Goal: Information Seeking & Learning: Learn about a topic

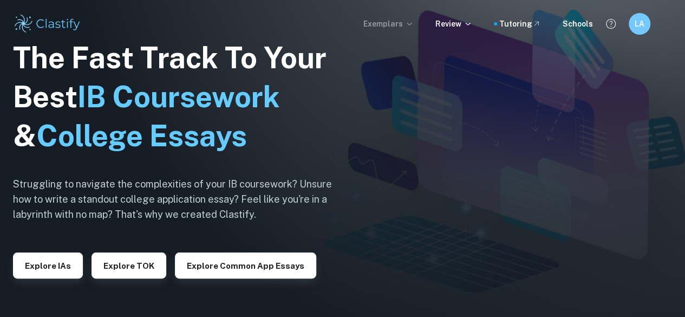
click at [397, 24] on p "Exemplars" at bounding box center [388, 24] width 50 height 12
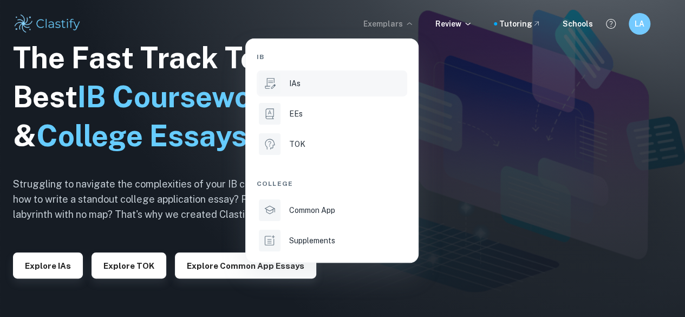
click at [297, 77] on p "IAs" at bounding box center [294, 83] width 11 height 12
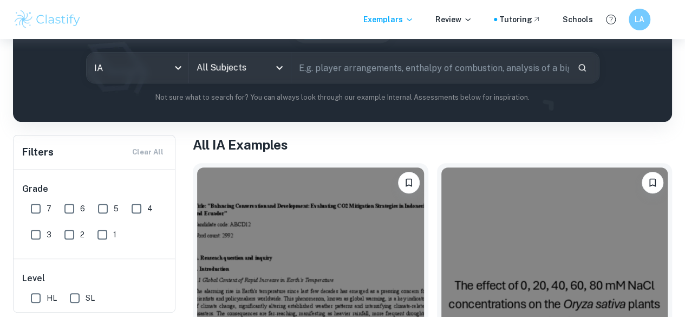
scroll to position [122, 0]
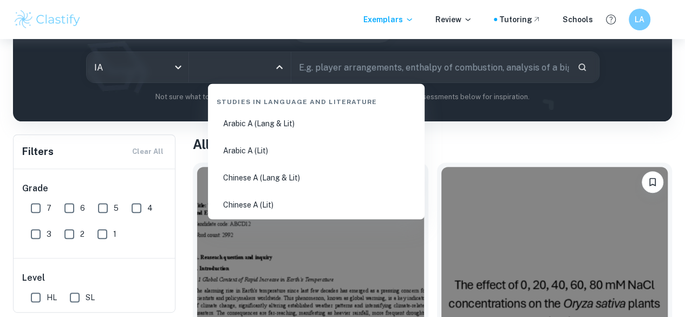
click at [268, 71] on input "All Subjects" at bounding box center [232, 67] width 76 height 21
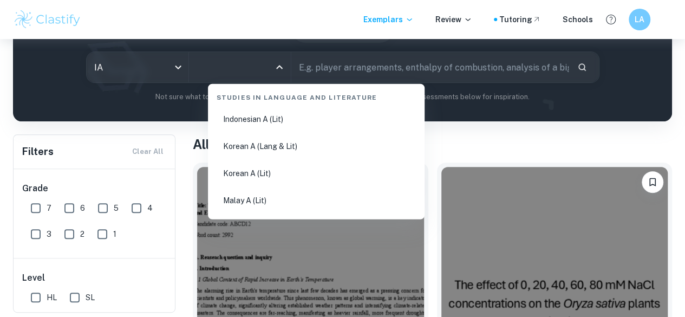
scroll to position [430, 0]
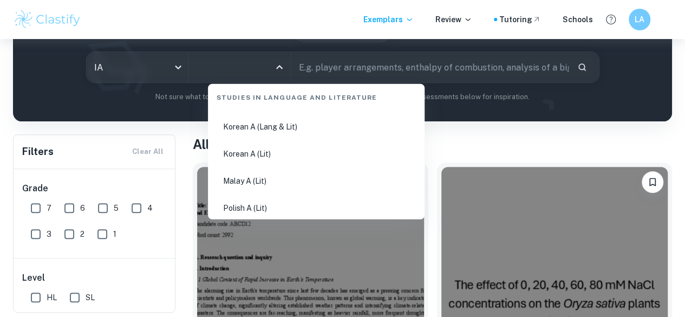
type input ","
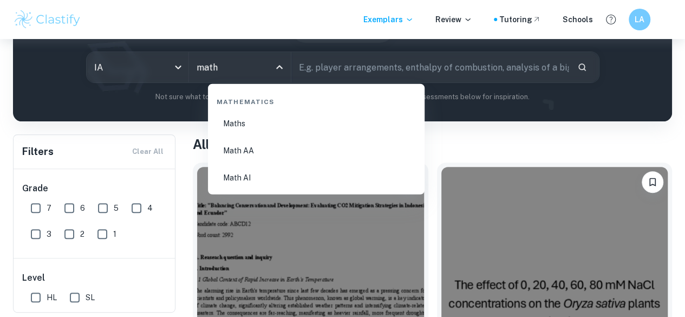
click at [251, 189] on li "Math AI" at bounding box center [316, 177] width 208 height 25
type input "Math AI"
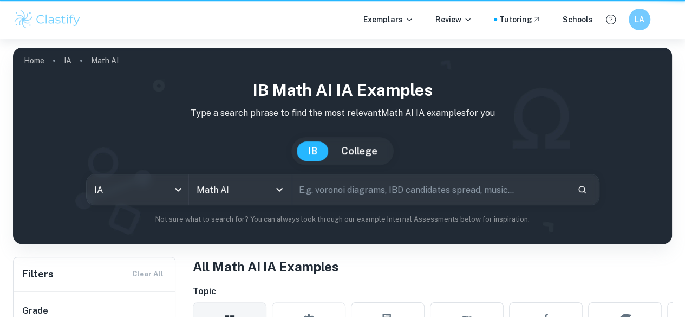
click at [386, 66] on img at bounding box center [342, 146] width 659 height 196
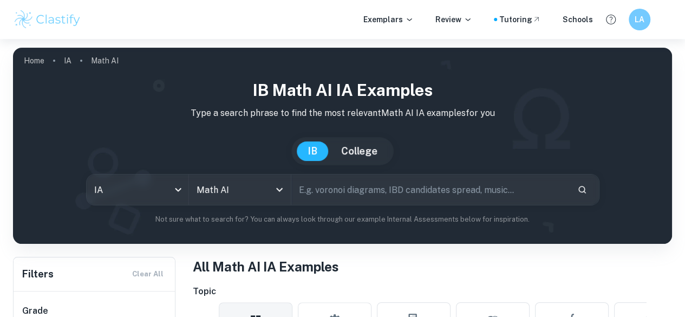
click at [349, 191] on input "text" at bounding box center [429, 189] width 277 height 30
type input "correlation"
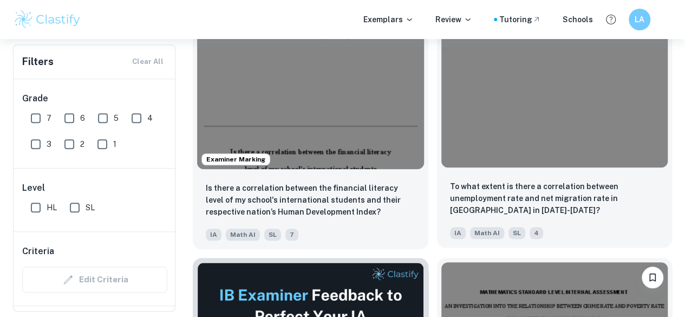
scroll to position [388, 0]
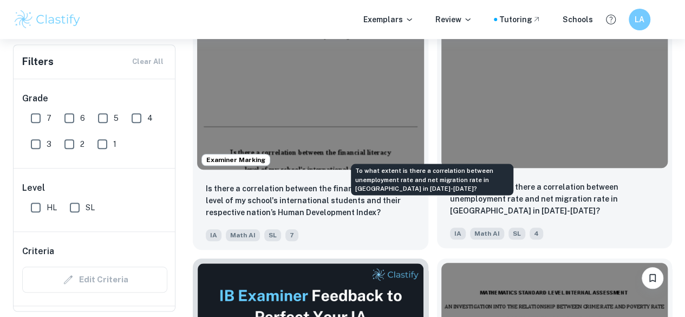
click at [450, 181] on p "To what extent is there a correlation between unemployment rate and net migrati…" at bounding box center [555, 199] width 210 height 36
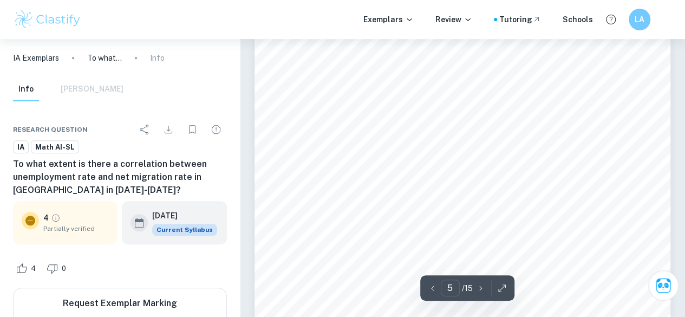
scroll to position [2524, 0]
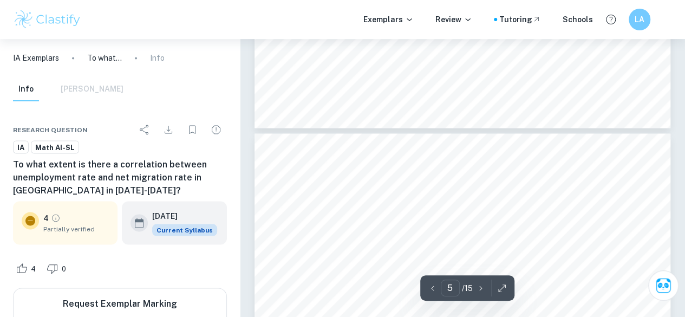
type input "6"
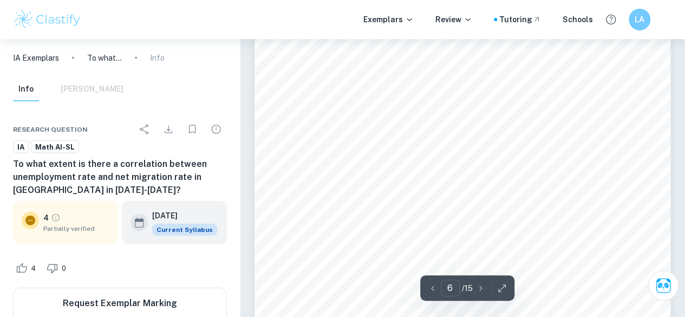
scroll to position [3159, 0]
click at [62, 232] on span "Partially verified" at bounding box center [76, 229] width 66 height 10
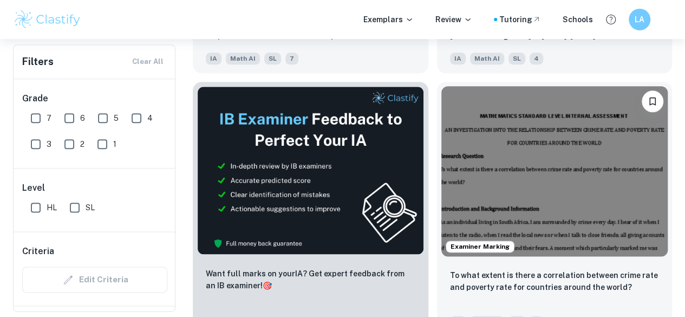
scroll to position [555, 0]
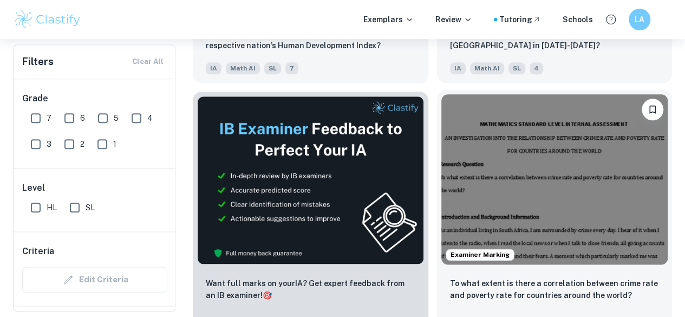
click at [441, 94] on img at bounding box center [554, 179] width 227 height 170
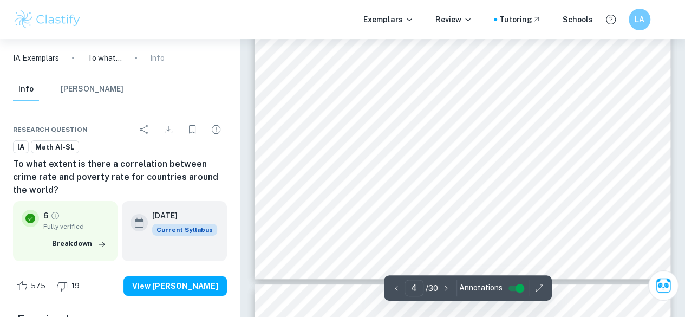
scroll to position [2007, 0]
click at [504, 79] on div "each other. These statistical approaches were chosen over all others because th…" at bounding box center [462, 9] width 416 height 538
drag, startPoint x: 291, startPoint y: 189, endPoint x: 286, endPoint y: 184, distance: 7.3
click at [286, 184] on div "each other. These statistical approaches were chosen over all others because th…" at bounding box center [462, 103] width 416 height 538
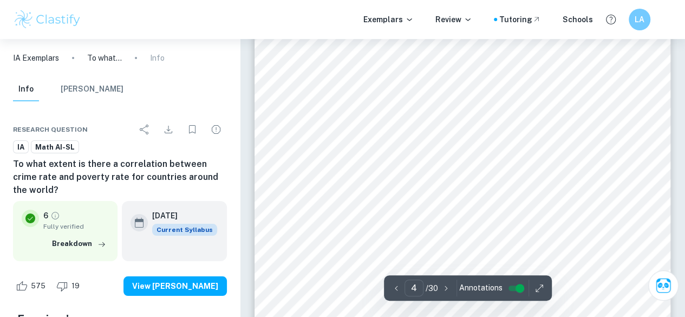
click at [286, 184] on div "each other. These statistical approaches were chosen over all others because th…" at bounding box center [462, 103] width 416 height 538
drag, startPoint x: 293, startPoint y: 187, endPoint x: 301, endPoint y: 197, distance: 12.0
click at [301, 197] on div "each other. These statistical approaches were chosen over all others because th…" at bounding box center [462, 103] width 416 height 538
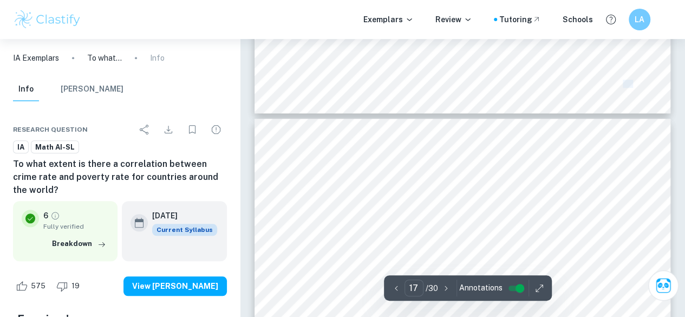
scroll to position [8777, 0]
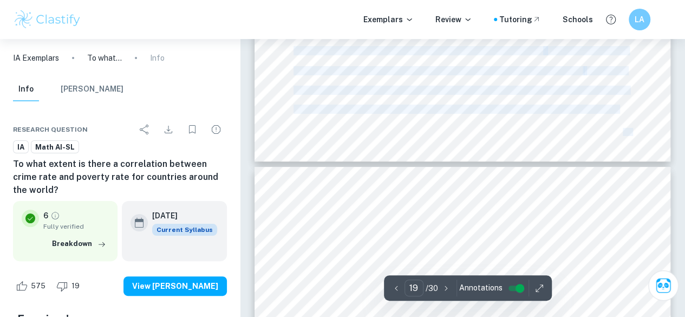
type input "20"
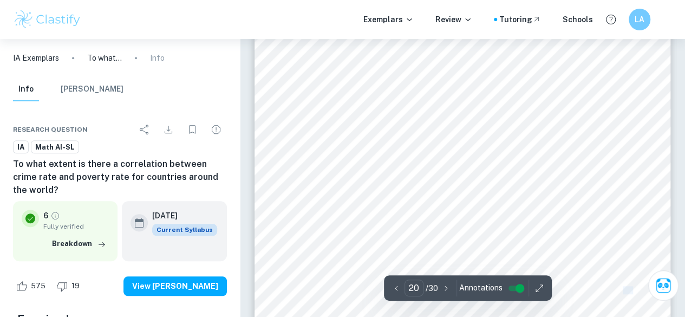
scroll to position [10776, 0]
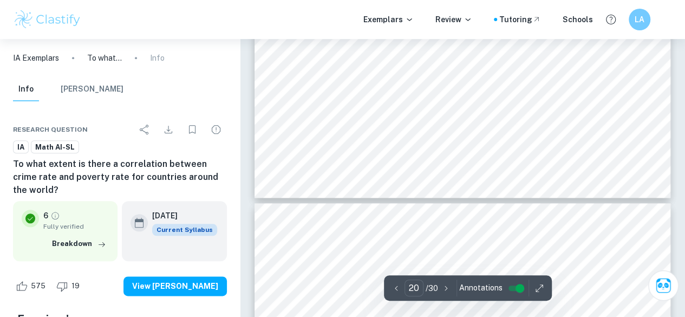
drag, startPoint x: 295, startPoint y: 189, endPoint x: 457, endPoint y: 129, distance: 173.2
copy div "Loremipsu dol sitametconse A elitsed doei tem inci utlab Etdolo Magnaa en admin…"
